Goal: Information Seeking & Learning: Learn about a topic

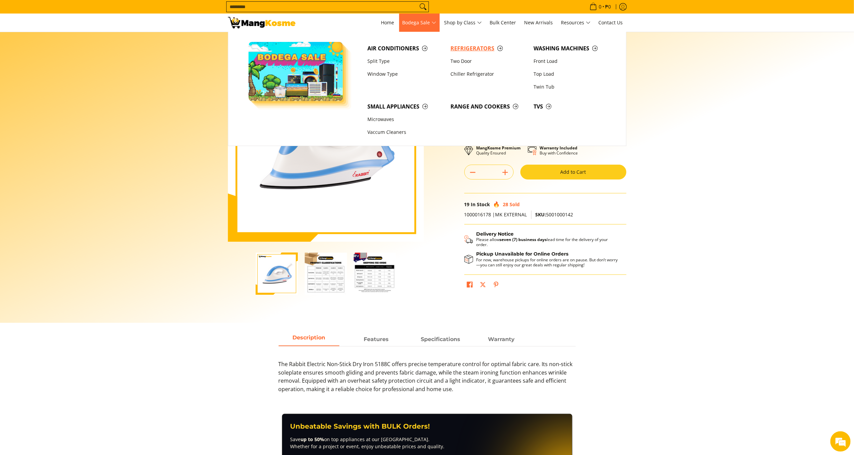
click at [481, 47] on span "Refrigerators" at bounding box center [489, 48] width 76 height 8
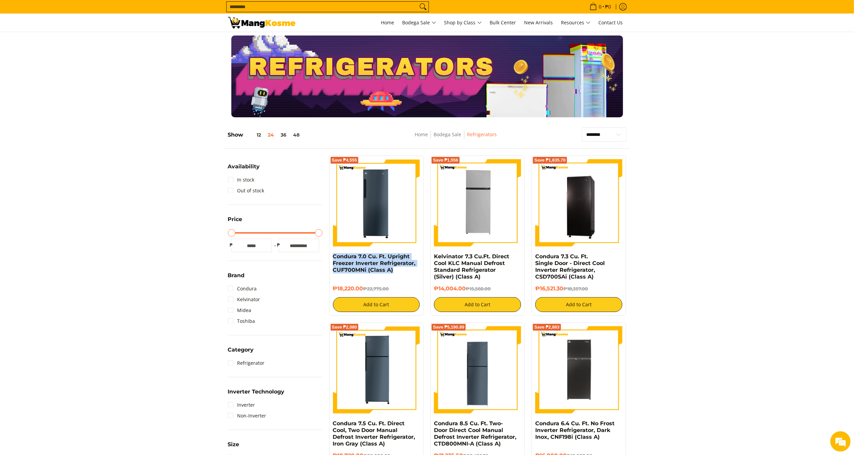
drag, startPoint x: 386, startPoint y: 268, endPoint x: 330, endPoint y: 258, distance: 56.9
click at [330, 258] on div "Save ₱4,555 Condura 7.0 Cu. Ft. Upright Freezer Inverter Refrigerator, CUF700MN…" at bounding box center [376, 235] width 95 height 160
copy h6 "₱18,220.00"
drag, startPoint x: 362, startPoint y: 288, endPoint x: 333, endPoint y: 288, distance: 29.1
click at [333, 288] on h6 "₱18,220.00 ₱22,775.00" at bounding box center [376, 288] width 87 height 7
